Goal: Transaction & Acquisition: Book appointment/travel/reservation

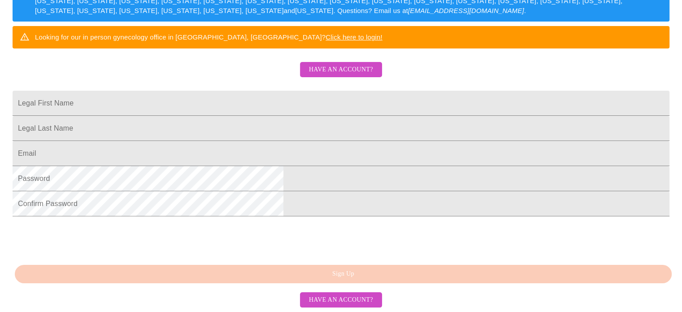
scroll to position [211, 0]
click at [267, 91] on input "Legal First Name" at bounding box center [341, 103] width 657 height 25
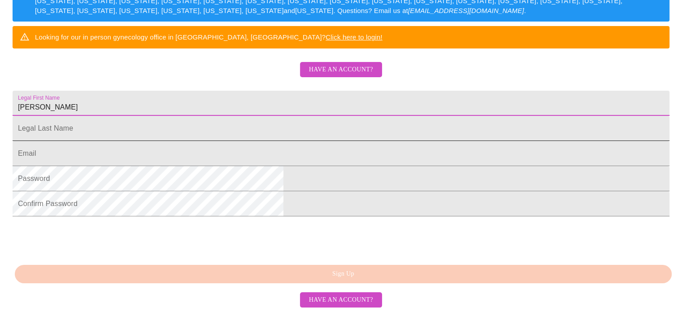
type input "[PERSON_NAME]"
click at [210, 116] on input "Legal First Name" at bounding box center [341, 103] width 657 height 25
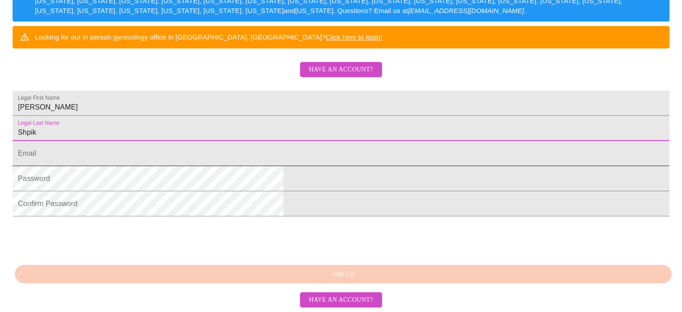
type input "Shpik"
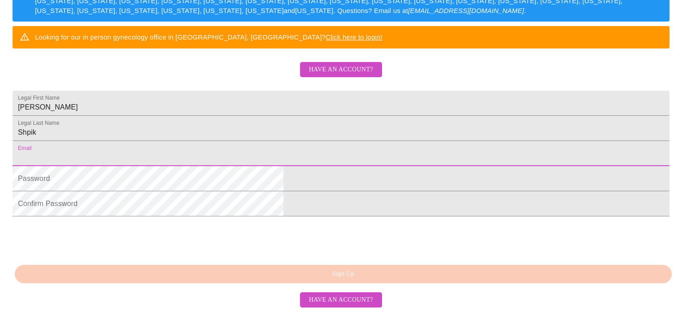
click at [216, 155] on input "Legal First Name" at bounding box center [341, 153] width 657 height 25
type input "[PERSON_NAME][EMAIL_ADDRESS][DOMAIN_NAME]"
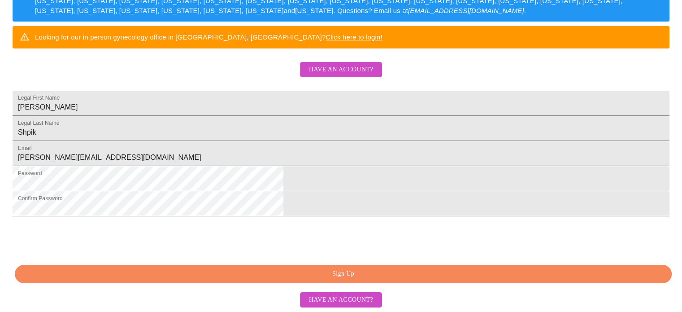
click at [358, 279] on span "Sign Up" at bounding box center [343, 273] width 636 height 11
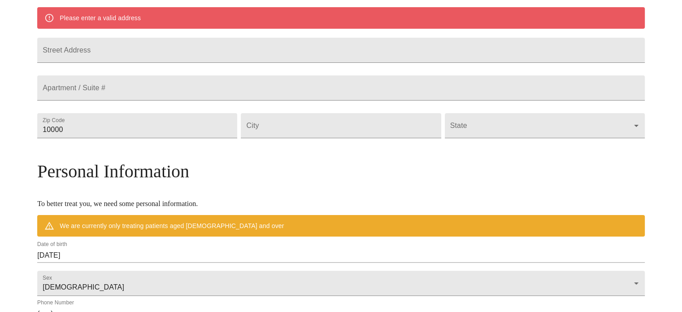
scroll to position [199, 0]
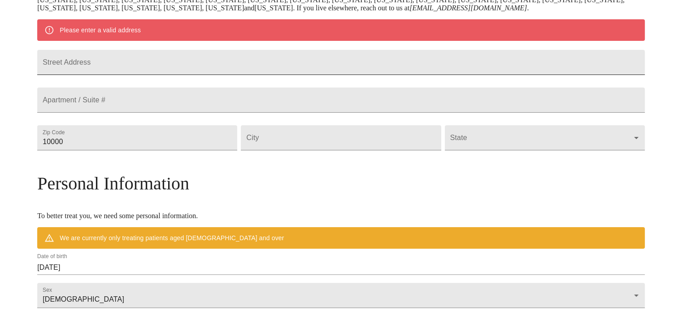
click at [195, 56] on input "Street Address" at bounding box center [341, 62] width 608 height 25
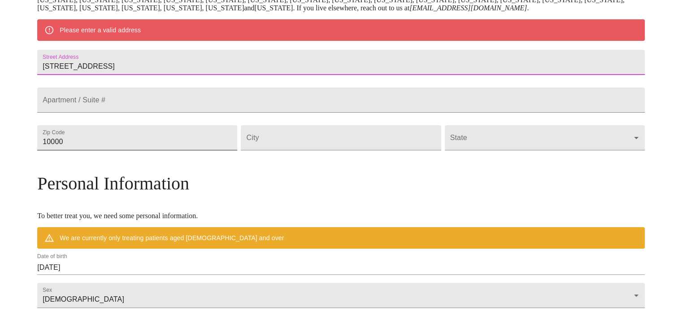
type input "[STREET_ADDRESS]"
click at [158, 150] on input "10000" at bounding box center [137, 137] width 200 height 25
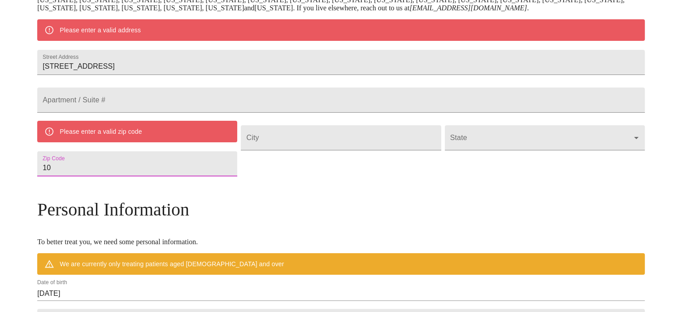
type input "1"
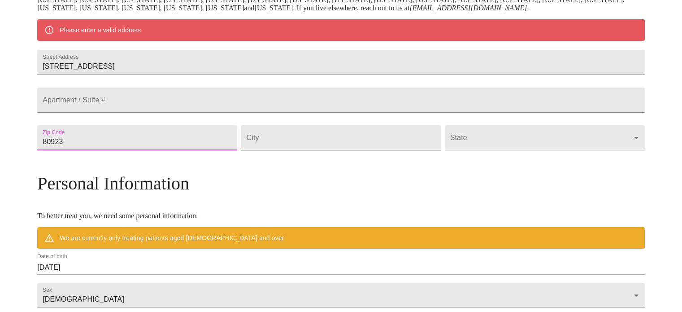
type input "80923"
click at [307, 150] on input "Street Address" at bounding box center [341, 137] width 200 height 25
type input "[US_STATE][GEOGRAPHIC_DATA]"
click at [562, 162] on body "MyMenopauseRx Welcome to MyMenopauseRx Since it's your first time here, you'll …" at bounding box center [341, 153] width 675 height 699
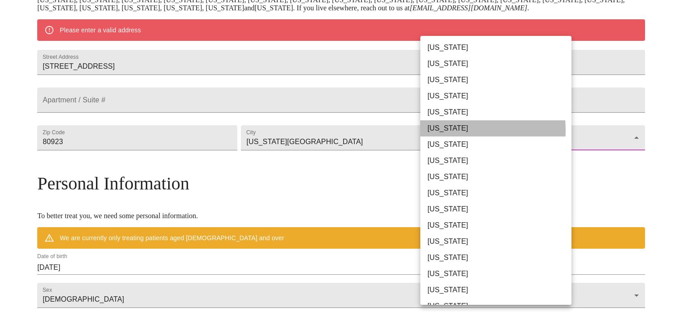
click at [444, 130] on li "[US_STATE]" at bounding box center [499, 128] width 158 height 16
type input "[US_STATE]"
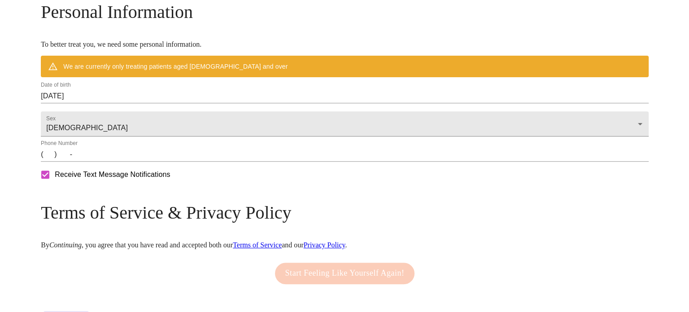
scroll to position [346, 0]
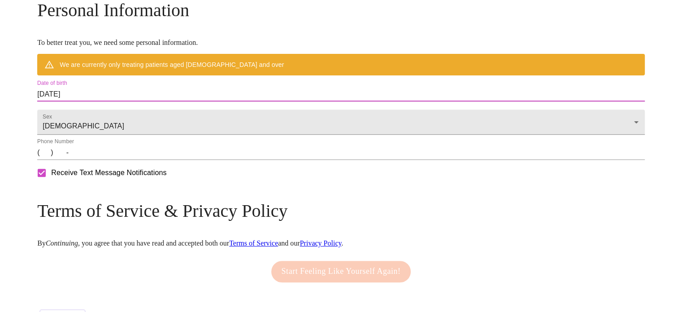
click at [171, 101] on input "[DATE]" at bounding box center [341, 94] width 608 height 14
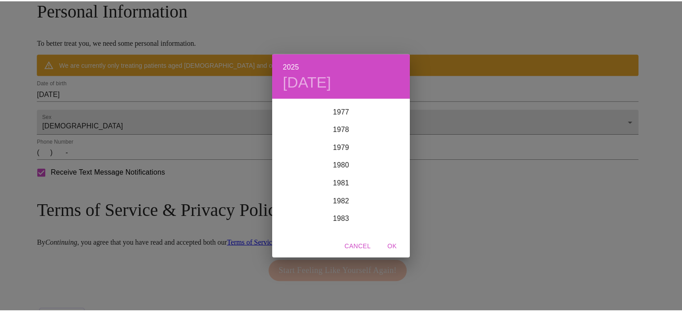
scroll to position [1430, 0]
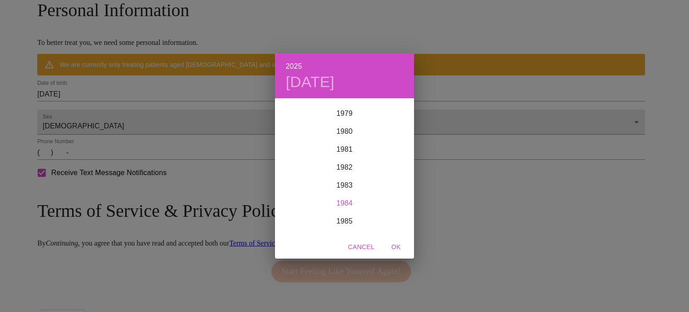
click at [344, 202] on div "1984" at bounding box center [344, 203] width 139 height 18
click at [340, 118] on div "Feb" at bounding box center [344, 116] width 46 height 34
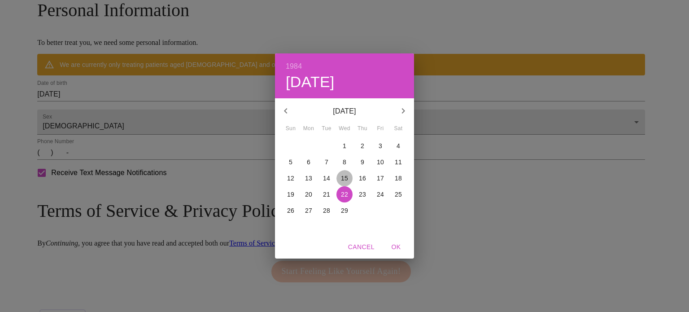
click at [344, 177] on p "15" at bounding box center [344, 178] width 7 height 9
click at [395, 246] on span "OK" at bounding box center [396, 246] width 22 height 11
type input "[DATE]"
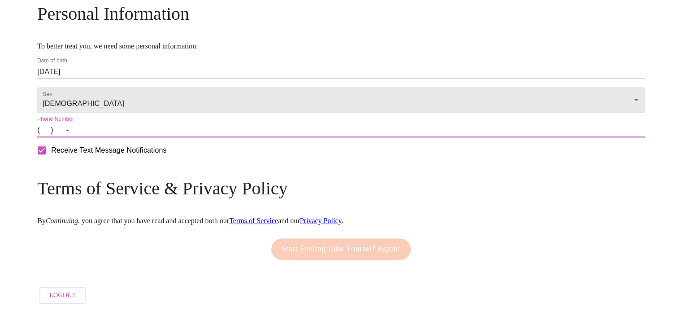
click at [118, 137] on input "(   )    -" at bounding box center [341, 130] width 608 height 14
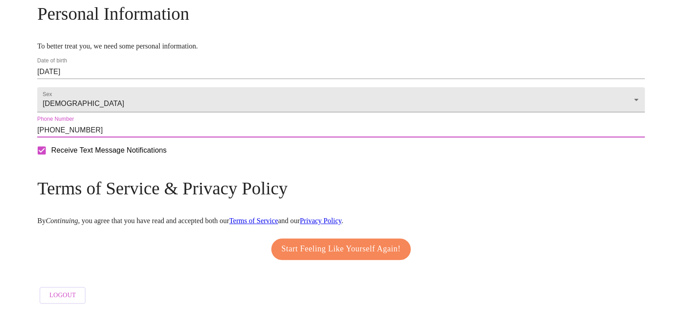
type input "[PHONE_NUMBER]"
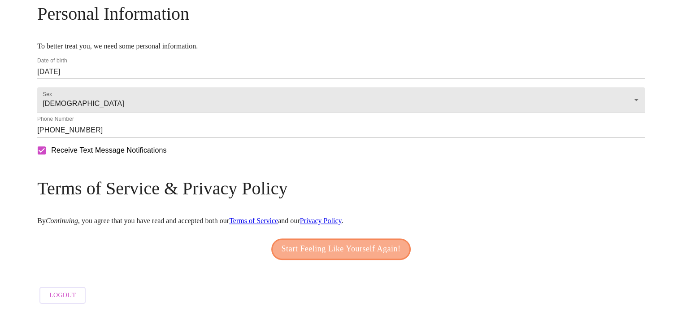
click at [337, 256] on span "Start Feeling Like Yourself Again!" at bounding box center [341, 249] width 119 height 14
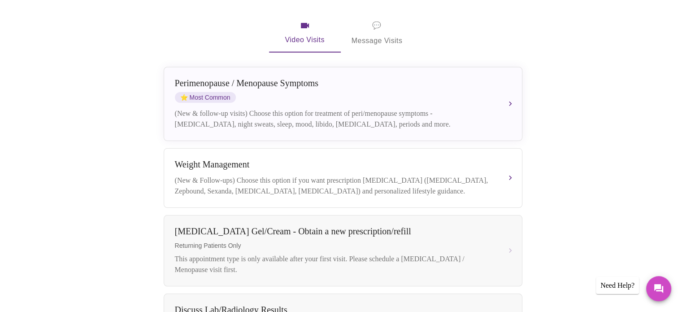
scroll to position [172, 0]
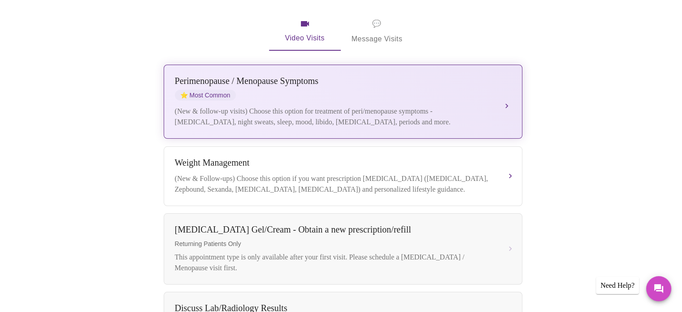
click at [405, 83] on div "[MEDICAL_DATA] / Menopause Symptoms ⭐ Most Common" at bounding box center [334, 88] width 318 height 25
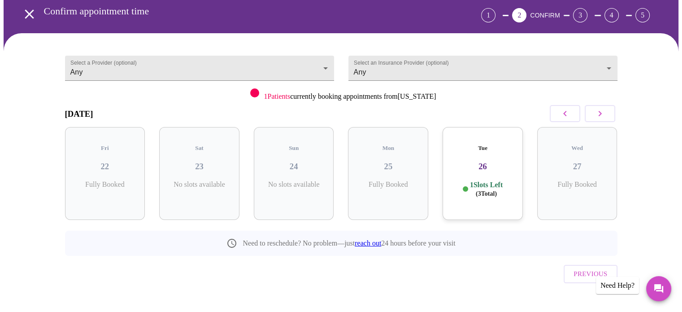
click at [476, 163] on div "Tue 26 1 Slots Left ( 3 Total)" at bounding box center [483, 173] width 80 height 93
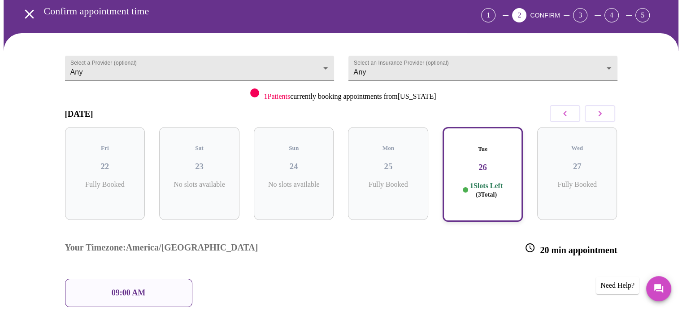
click at [129, 288] on p "09:00 AM" at bounding box center [129, 292] width 34 height 9
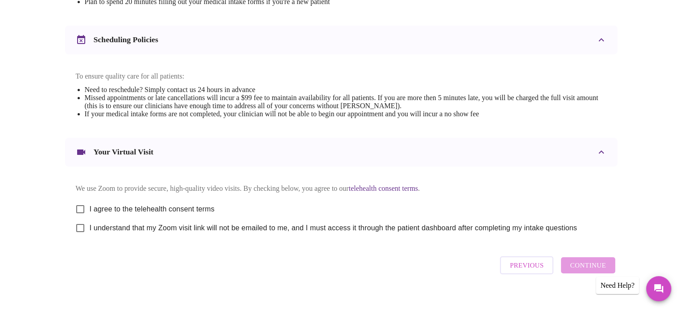
scroll to position [338, 0]
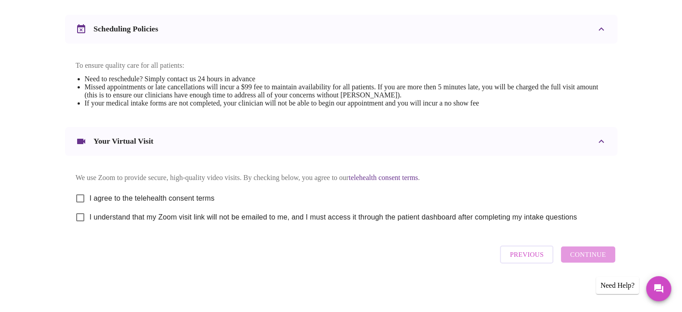
click at [79, 191] on input "I agree to the telehealth consent terms" at bounding box center [80, 198] width 19 height 19
checkbox input "true"
click at [84, 219] on input "I understand that my Zoom visit link will not be emailed to me, and I must acce…" at bounding box center [80, 217] width 19 height 19
checkbox input "true"
click at [588, 256] on span "Continue" at bounding box center [588, 254] width 36 height 12
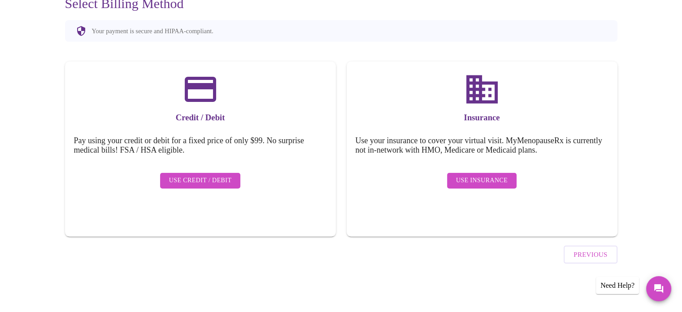
scroll to position [70, 0]
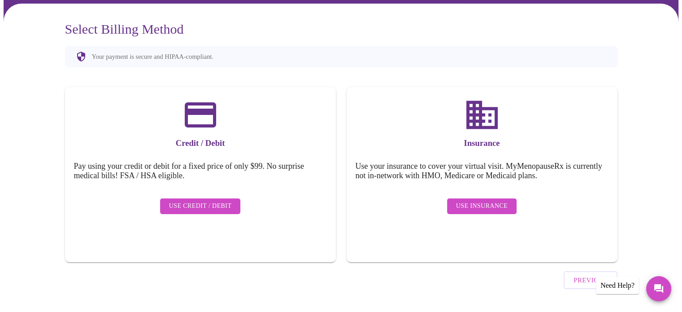
click at [191, 200] on span "Use Credit / Debit" at bounding box center [200, 205] width 63 height 11
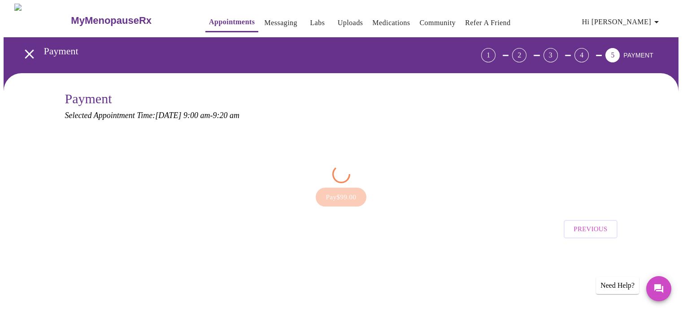
scroll to position [0, 0]
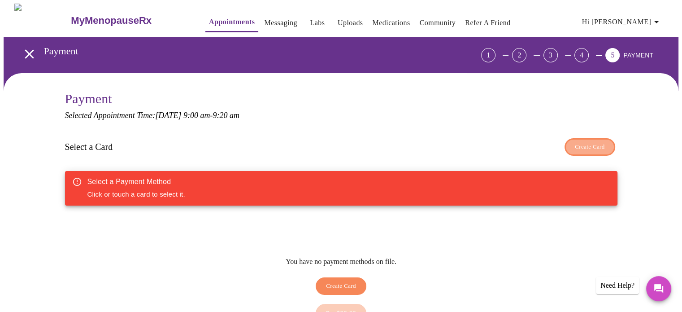
click at [584, 143] on span "Create Card" at bounding box center [590, 147] width 30 height 10
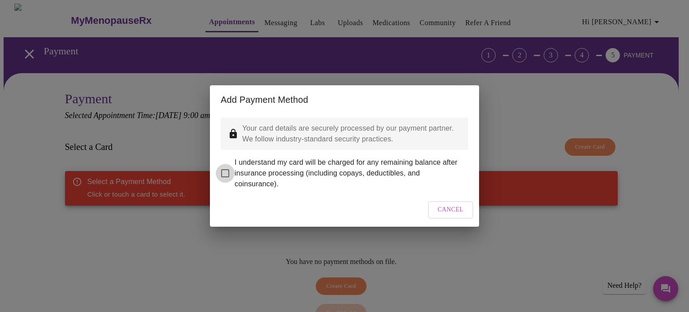
click at [226, 165] on input "I understand my card will be charged for any remaining balance after insurance …" at bounding box center [225, 173] width 19 height 19
checkbox input "true"
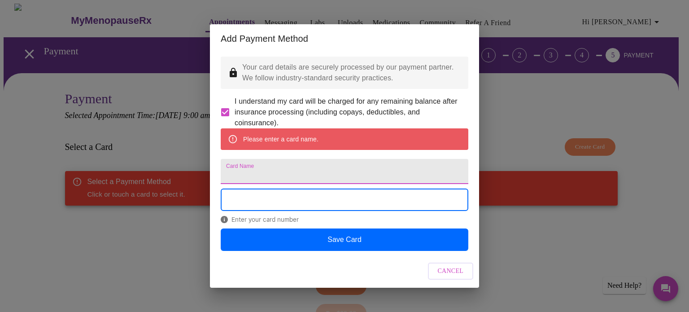
click at [232, 175] on input "Card Name" at bounding box center [345, 171] width 248 height 25
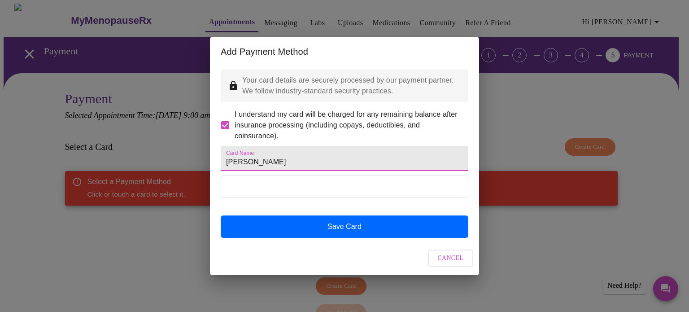
type input "[PERSON_NAME]"
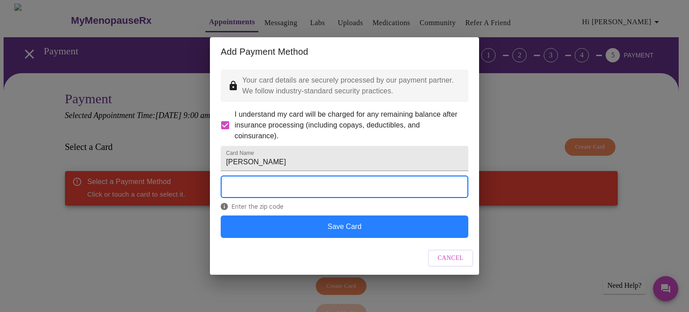
click at [315, 235] on button "Save Card" at bounding box center [345, 226] width 248 height 22
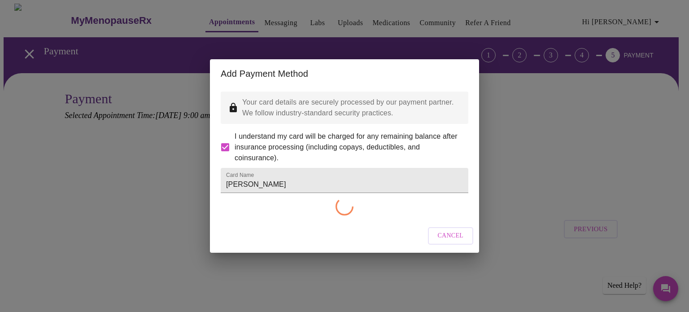
checkbox input "false"
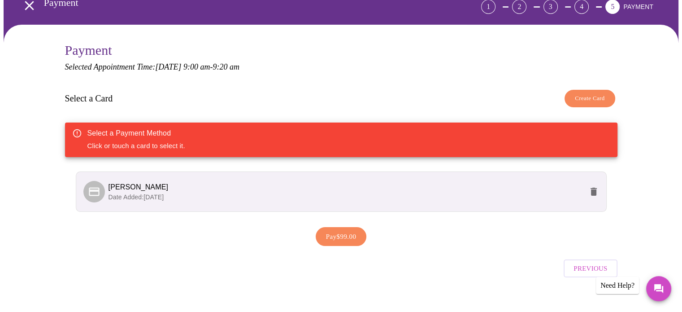
scroll to position [56, 0]
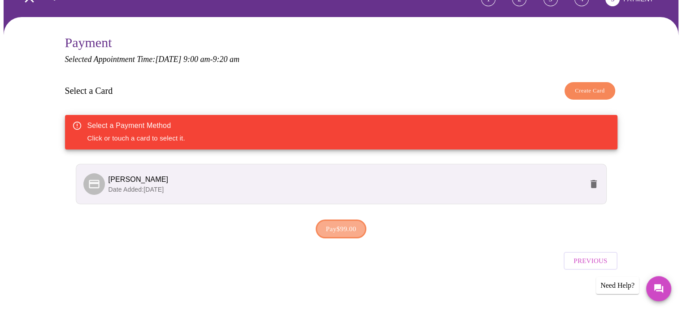
click at [356, 232] on span "Pay $99.00" at bounding box center [341, 229] width 30 height 12
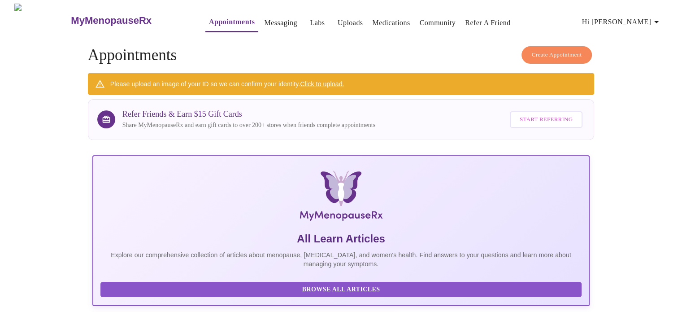
click at [637, 17] on span "Hi [PERSON_NAME]" at bounding box center [622, 22] width 80 height 13
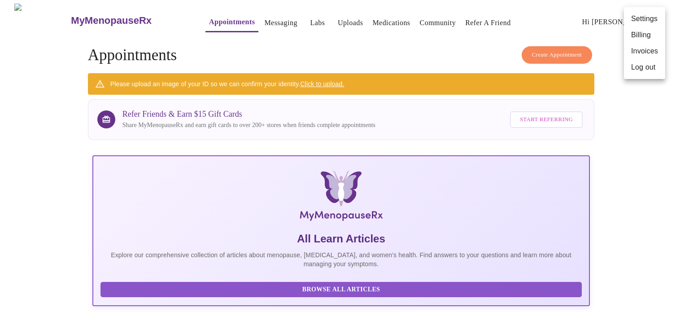
click at [170, 84] on div at bounding box center [344, 156] width 689 height 312
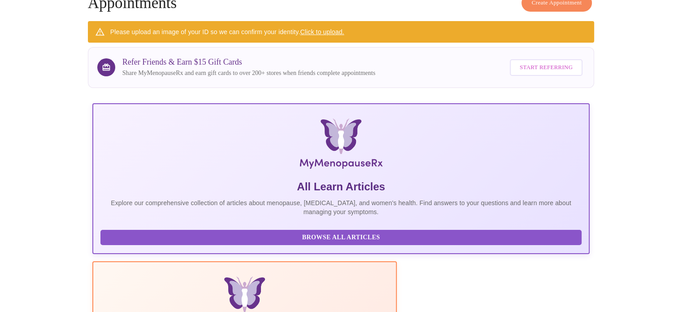
scroll to position [52, 0]
click at [330, 32] on link "Click to upload." at bounding box center [322, 31] width 44 height 7
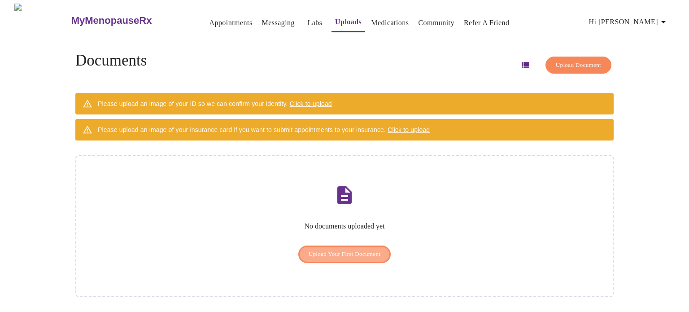
click at [326, 245] on button "Upload Your First Document" at bounding box center [344, 253] width 93 height 17
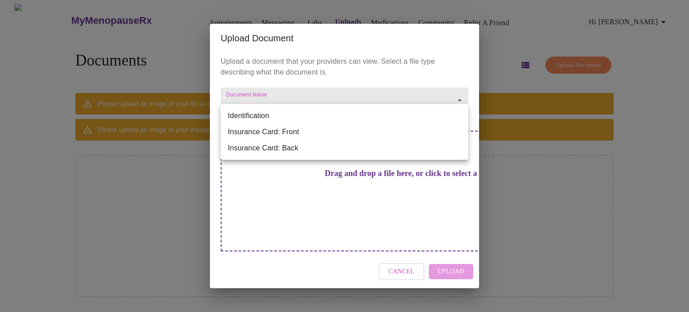
click at [439, 117] on body "MyMenopauseRx Appointments Messaging Labs Uploads Medications Community Refer a…" at bounding box center [345, 160] width 682 height 312
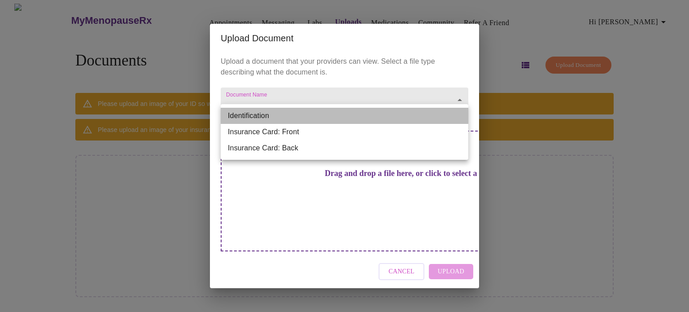
click at [439, 117] on li "Identification" at bounding box center [345, 116] width 248 height 16
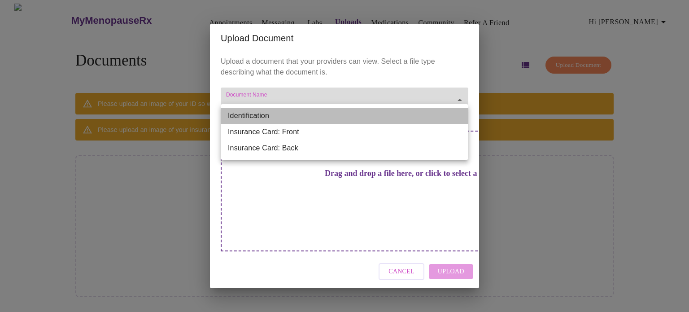
type input "Identification"
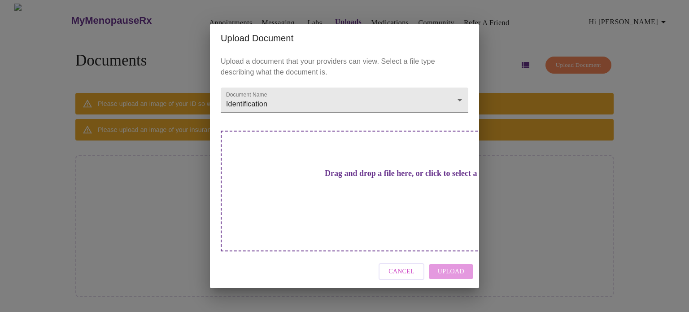
click at [349, 178] on h3 "Drag and drop a file here, or click to select a file" at bounding box center [407, 173] width 248 height 9
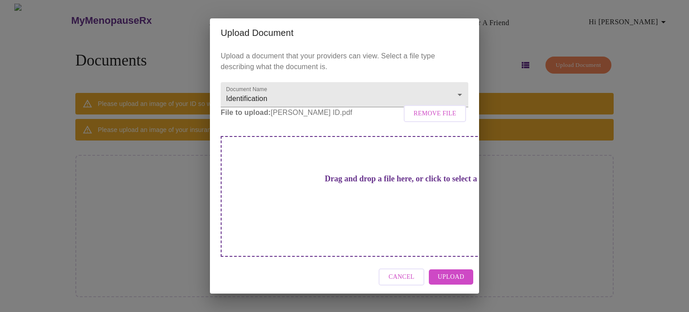
click at [455, 271] on span "Upload" at bounding box center [451, 276] width 26 height 11
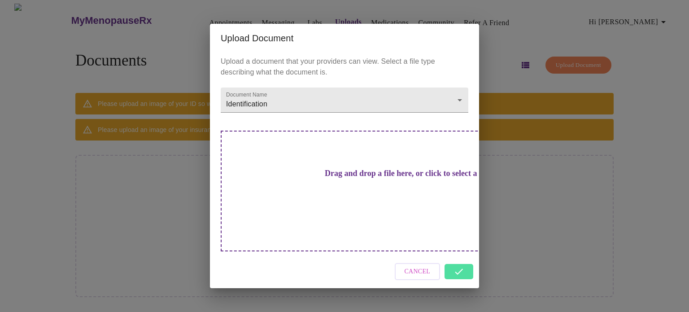
click at [458, 256] on div "Cancel" at bounding box center [344, 272] width 269 height 34
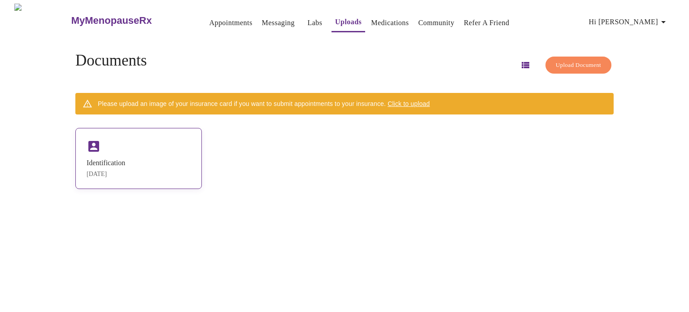
click at [135, 150] on div "Identification [DATE]" at bounding box center [138, 158] width 126 height 61
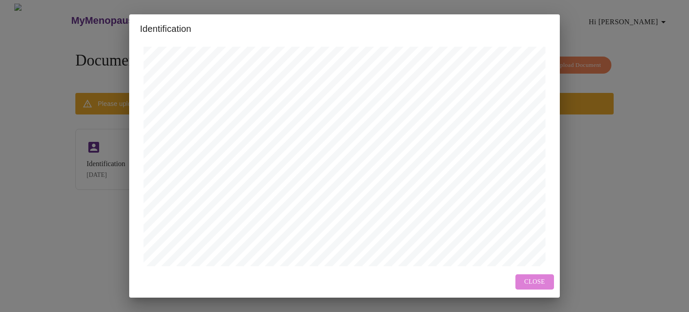
click at [531, 283] on span "Close" at bounding box center [534, 281] width 21 height 11
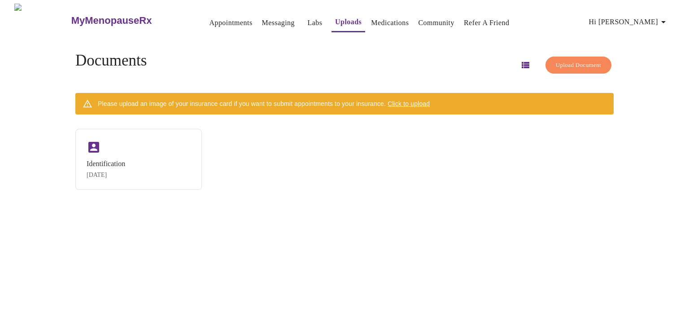
click at [262, 19] on link "Messaging" at bounding box center [278, 23] width 33 height 13
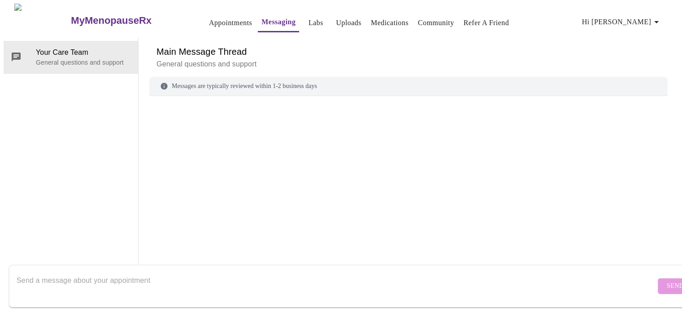
click at [212, 17] on link "Appointments" at bounding box center [230, 23] width 43 height 13
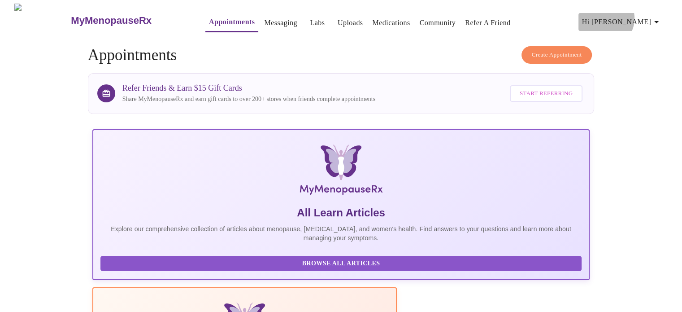
click at [646, 16] on span "Hi [PERSON_NAME]" at bounding box center [622, 22] width 80 height 13
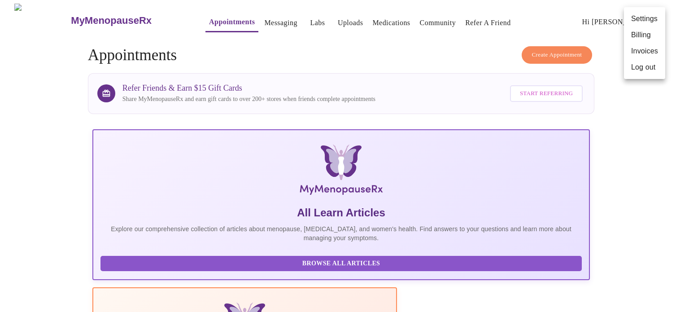
click at [401, 46] on div at bounding box center [344, 156] width 689 height 312
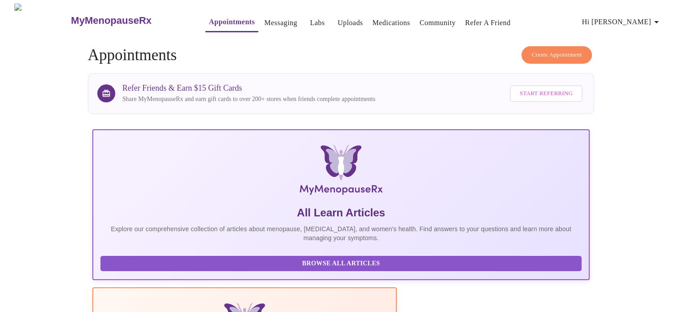
click at [264, 17] on link "Messaging" at bounding box center [280, 23] width 33 height 13
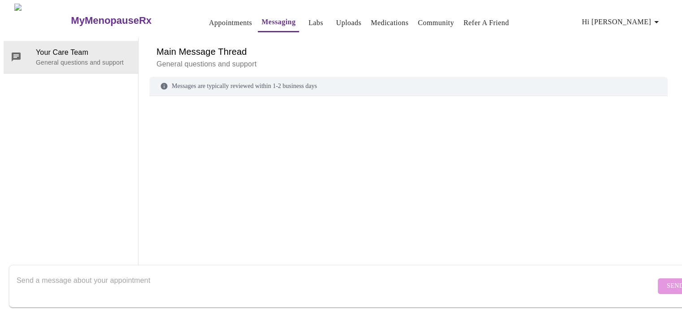
click at [209, 22] on link "Appointments" at bounding box center [230, 23] width 43 height 13
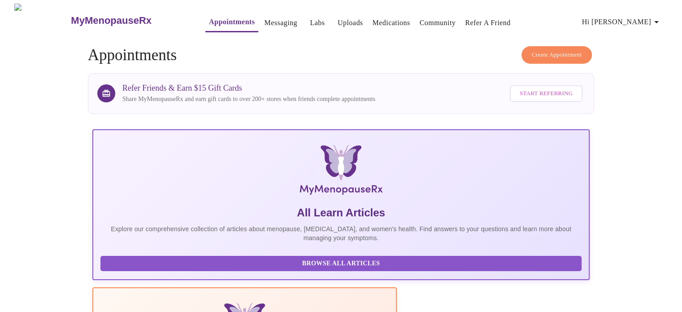
click at [101, 18] on h3 "MyMenopauseRx" at bounding box center [111, 21] width 81 height 12
